Goal: Navigation & Orientation: Find specific page/section

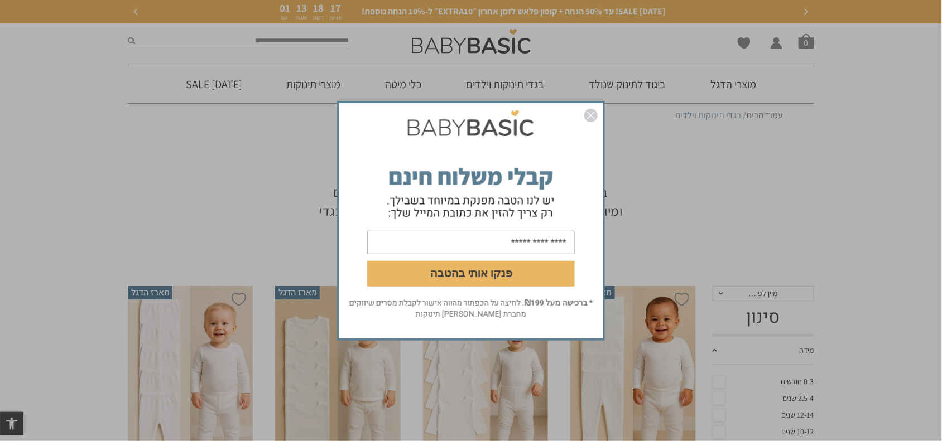
click at [595, 118] on img "סגור" at bounding box center [590, 115] width 13 height 13
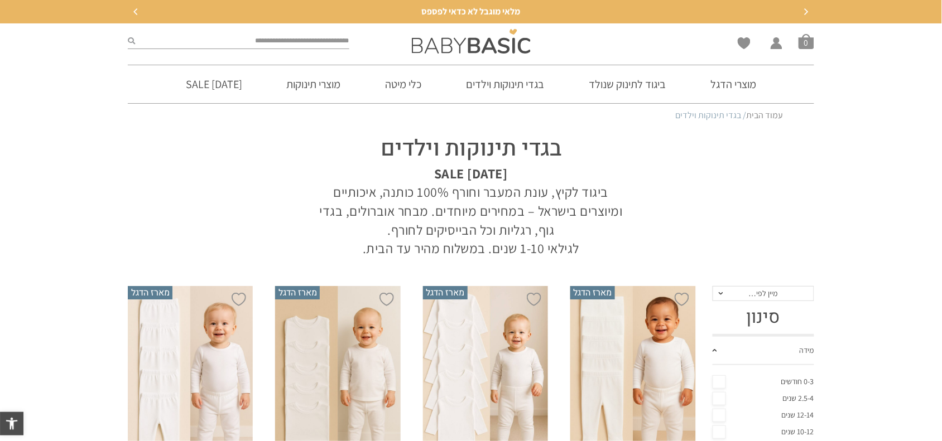
drag, startPoint x: 600, startPoint y: 190, endPoint x: 301, endPoint y: 245, distance: 303.5
click at [301, 245] on div "בגדי תינוקות וילדים [DATE] SALE ביגוד לקיץ, עונת המעבר וחורף 100% כותנה, איכותי…" at bounding box center [471, 193] width 340 height 131
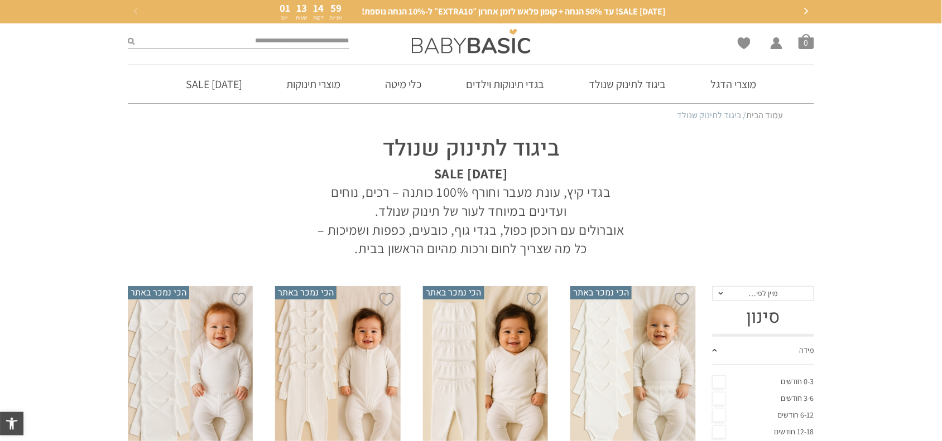
scroll to position [209, 0]
